Goal: Check status

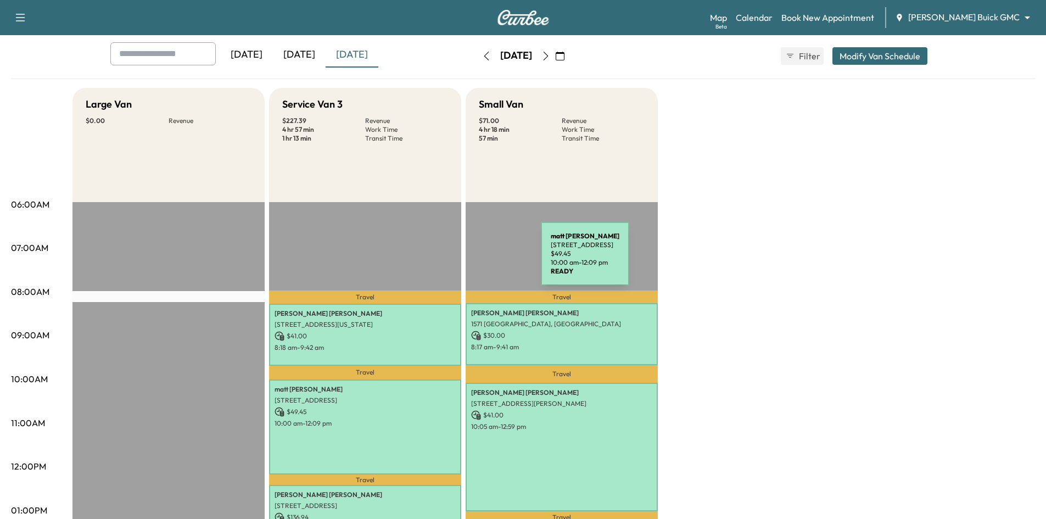
scroll to position [55, 0]
click at [354, 58] on div "[DATE]" at bounding box center [352, 55] width 53 height 25
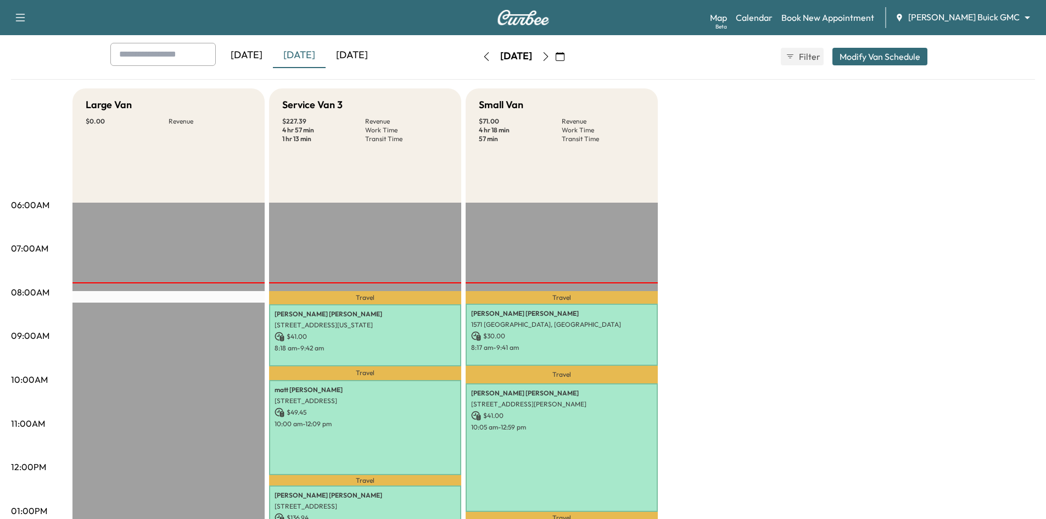
click at [354, 58] on div "[DATE]" at bounding box center [352, 55] width 53 height 25
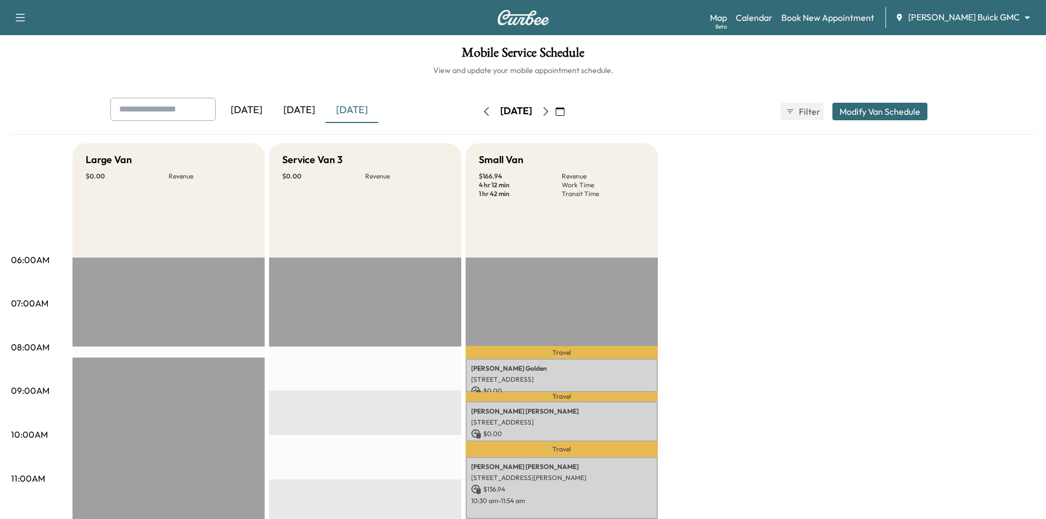
click at [307, 115] on div "[DATE]" at bounding box center [299, 110] width 53 height 25
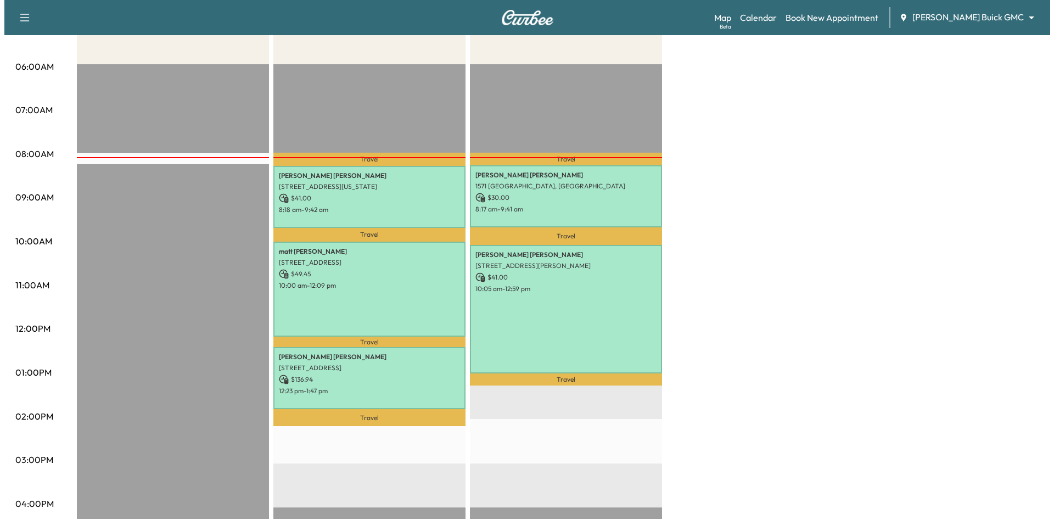
scroll to position [110, 0]
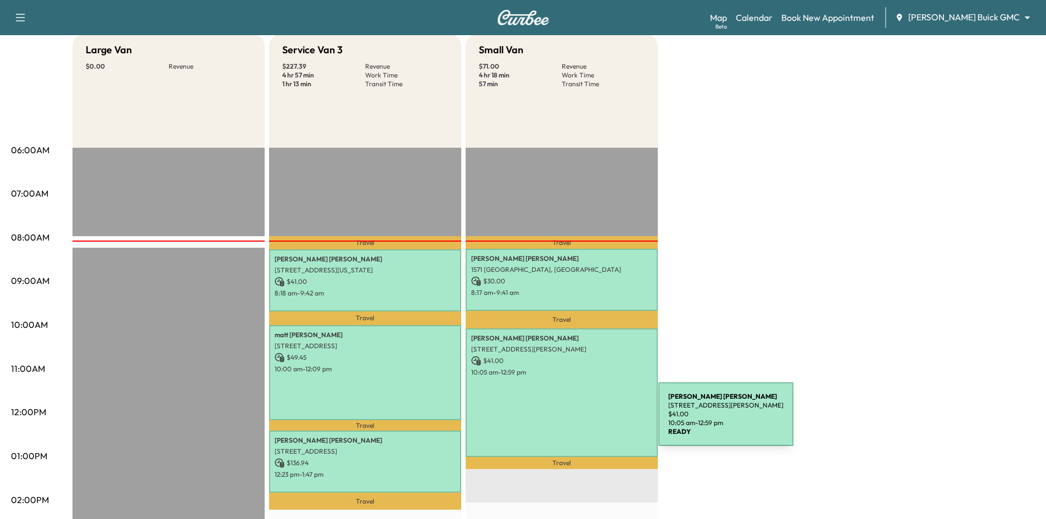
click at [570, 424] on div "isreal puentes 2016 Keller Springs Rd, Carrollton, TX 75006, USA $ 41.00 10:05 …" at bounding box center [562, 392] width 192 height 128
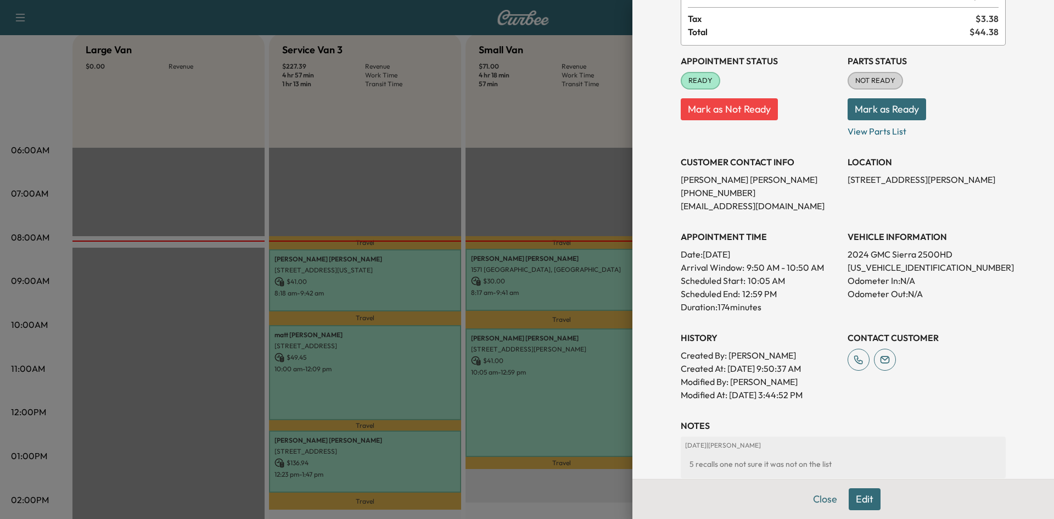
click at [540, 146] on div at bounding box center [527, 259] width 1054 height 519
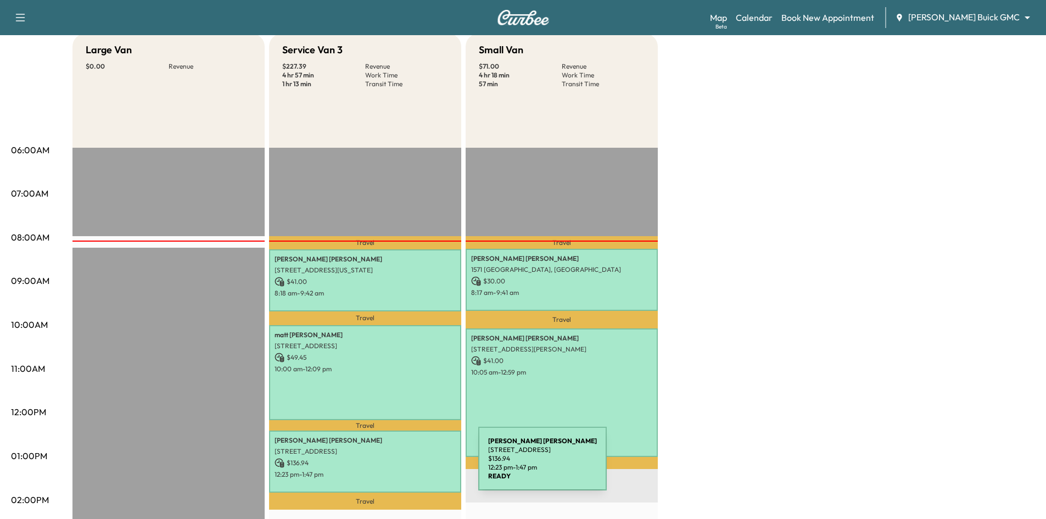
click at [395, 465] on div "Wallace Witt 9114 Locarno Dr, Dallas, TX 75243, USA $ 136.94 12:23 pm - 1:47 pm" at bounding box center [365, 461] width 192 height 62
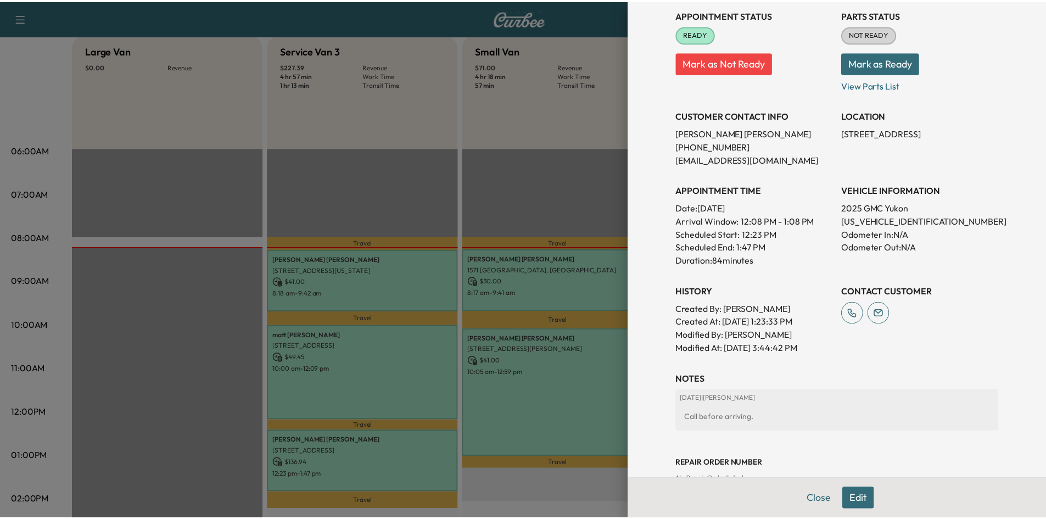
scroll to position [165, 0]
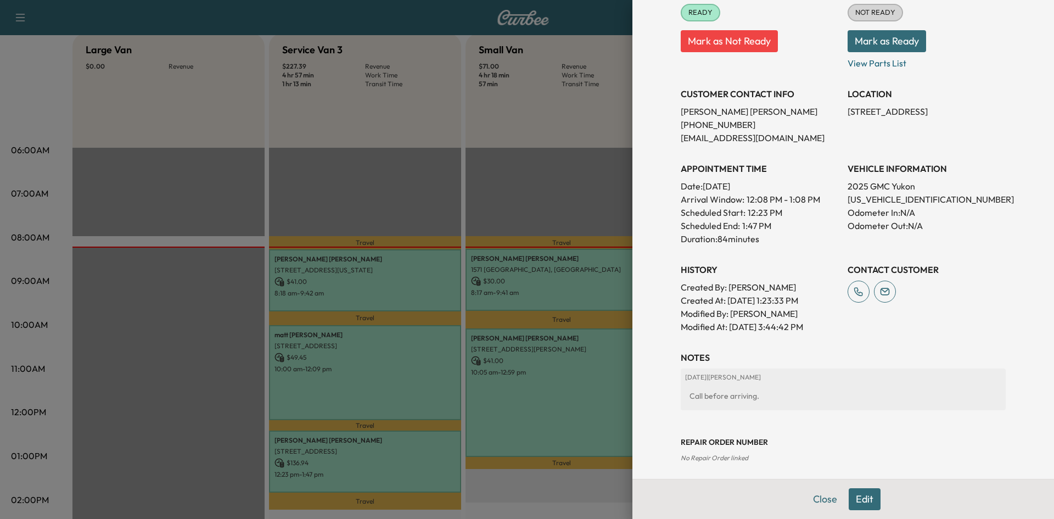
click at [435, 156] on div at bounding box center [527, 259] width 1054 height 519
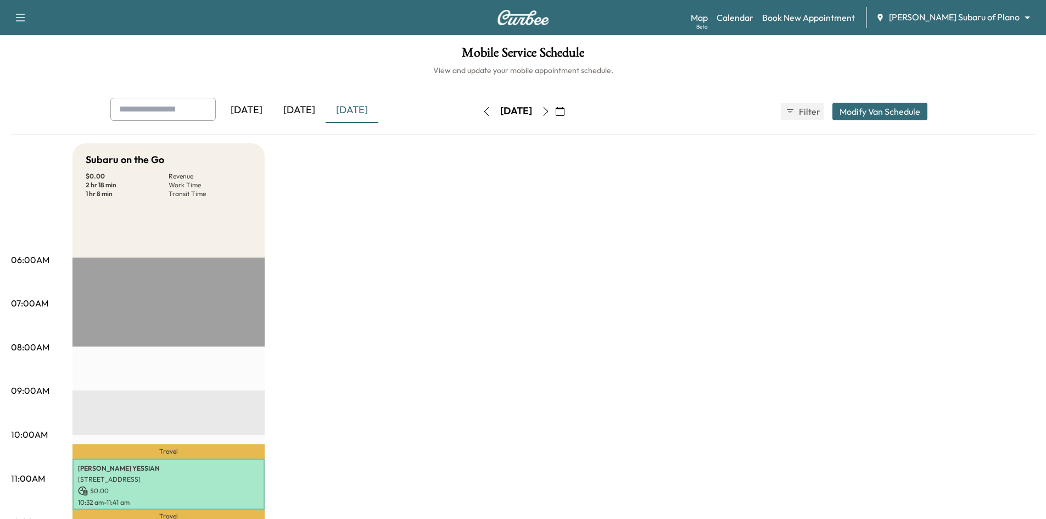
click at [356, 115] on div "[DATE]" at bounding box center [352, 110] width 53 height 25
click at [354, 113] on div "[DATE]" at bounding box center [352, 110] width 53 height 25
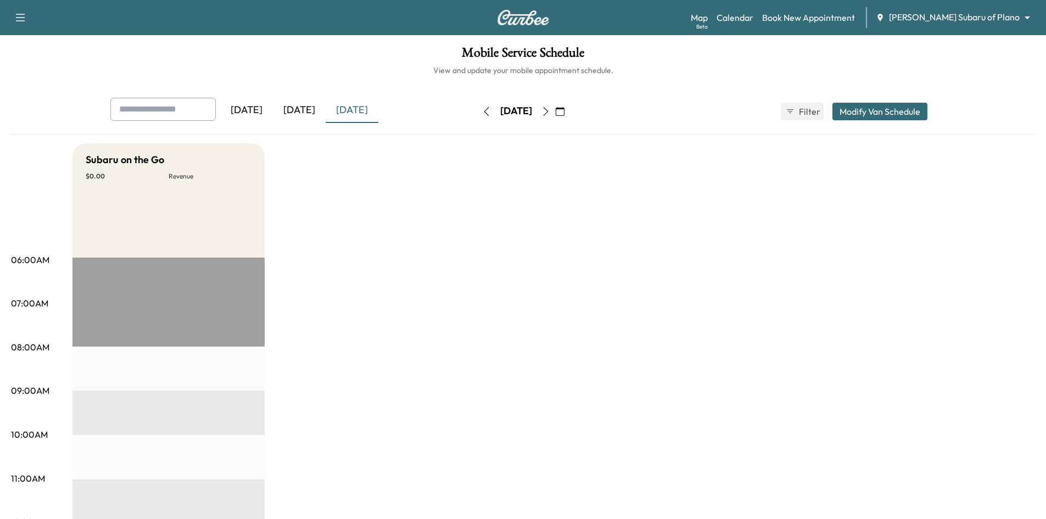
click at [312, 110] on div "[DATE]" at bounding box center [299, 110] width 53 height 25
